Goal: Task Accomplishment & Management: Manage account settings

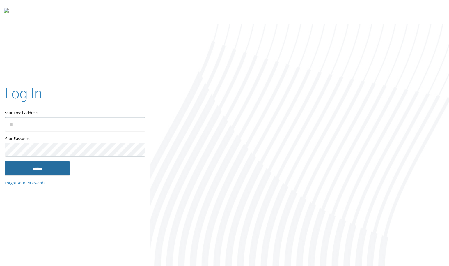
type input "**********"
click at [51, 171] on input "******" at bounding box center [37, 168] width 65 height 14
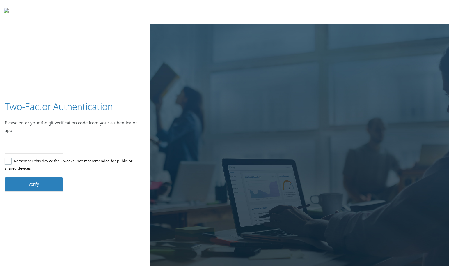
click at [54, 142] on input "number" at bounding box center [34, 147] width 59 height 14
type input "******"
